Goal: Task Accomplishment & Management: Use online tool/utility

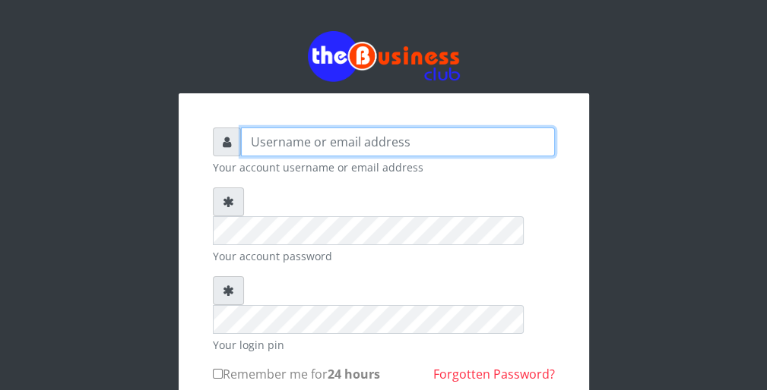
type input "wergbac8"
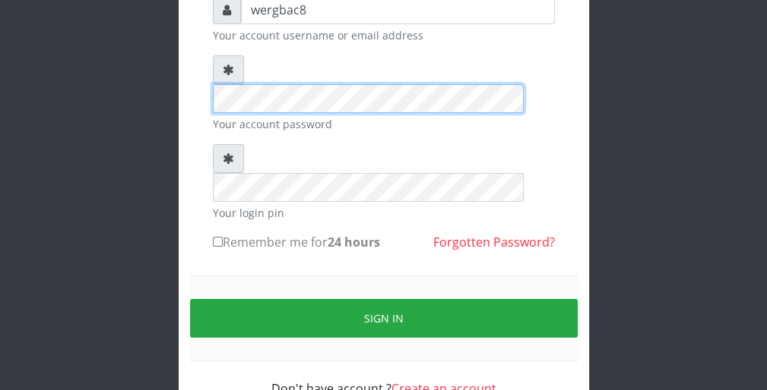
scroll to position [140, 0]
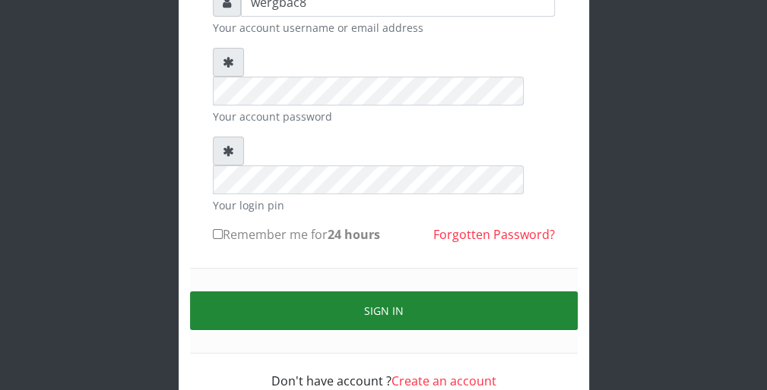
click at [492, 292] on button "Sign in" at bounding box center [383, 311] width 387 height 39
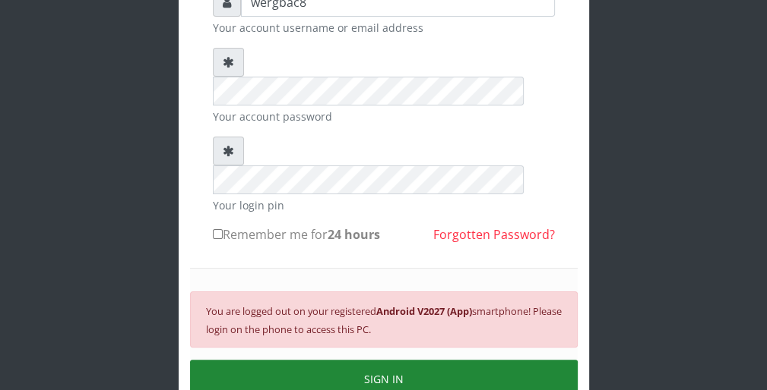
click at [491, 360] on button "SIGN IN" at bounding box center [383, 379] width 387 height 39
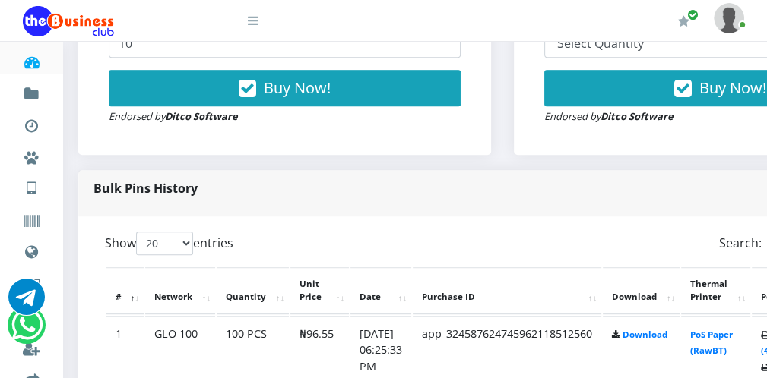
scroll to position [638, 0]
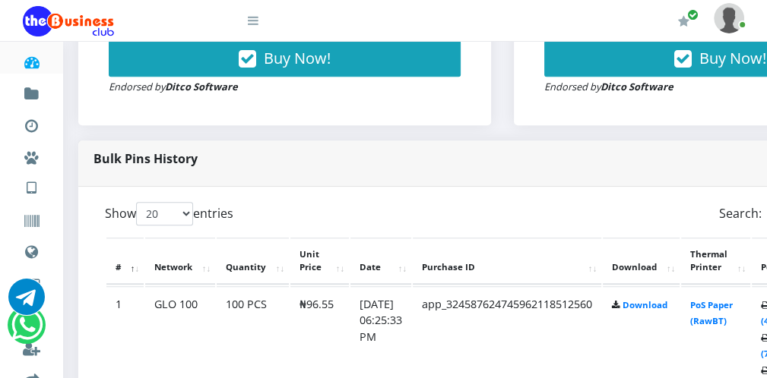
click at [254, 23] on icon at bounding box center [253, 20] width 11 height 12
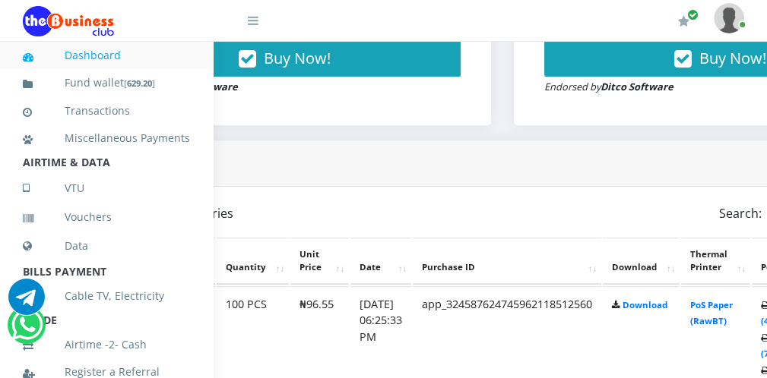
scroll to position [331, 0]
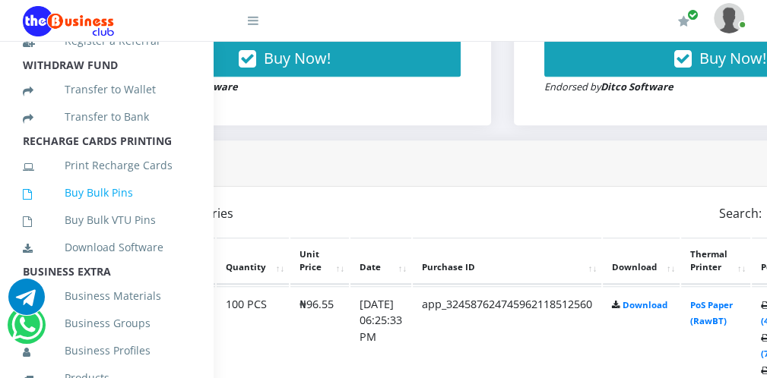
click at [149, 210] on link "Buy Bulk Pins" at bounding box center [106, 192] width 167 height 35
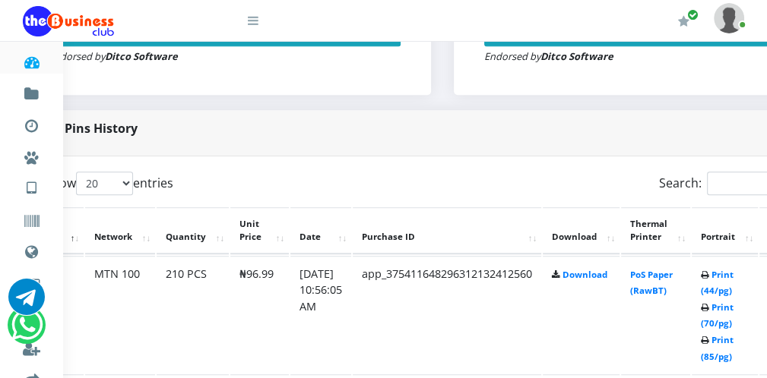
scroll to position [669, 91]
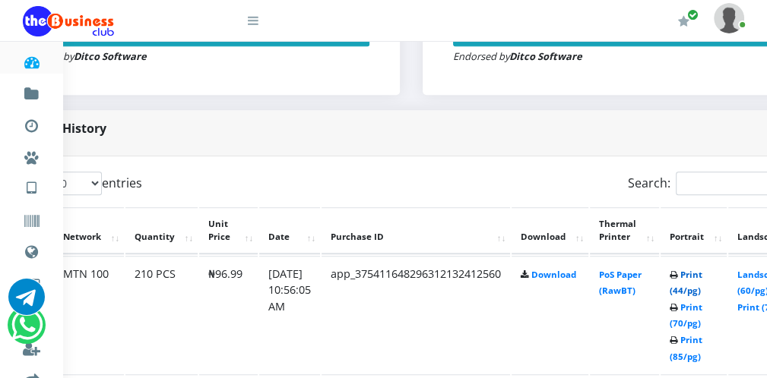
click at [696, 289] on link "Print (44/pg)" at bounding box center [685, 283] width 33 height 28
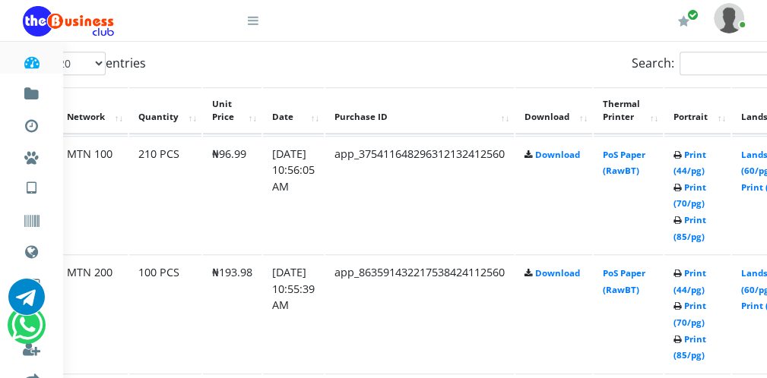
scroll to position [790, 87]
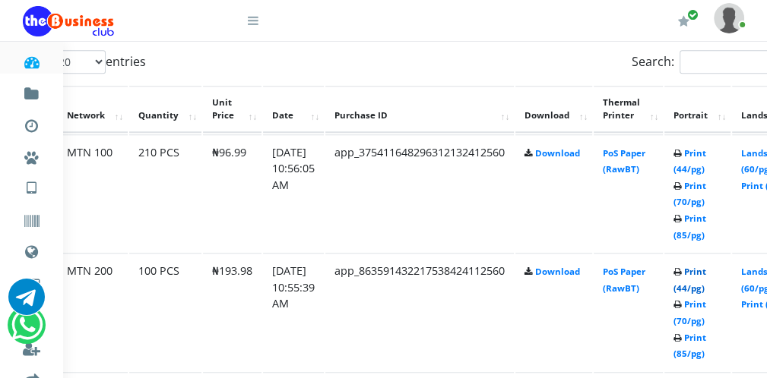
click at [700, 285] on link "Print (44/pg)" at bounding box center [689, 280] width 33 height 28
